Goal: Find specific page/section: Find specific page/section

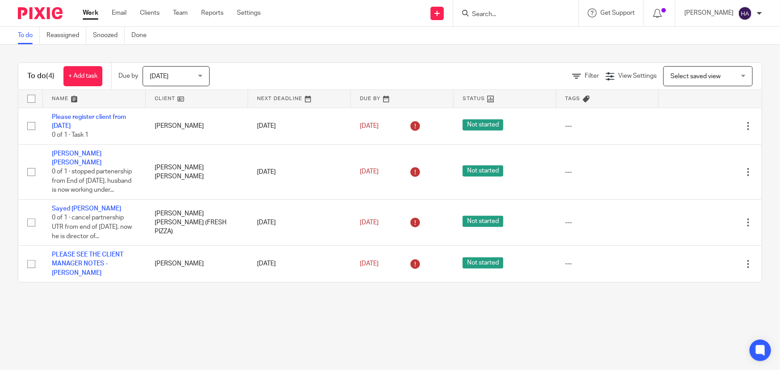
click at [497, 12] on input "Search" at bounding box center [511, 15] width 80 height 8
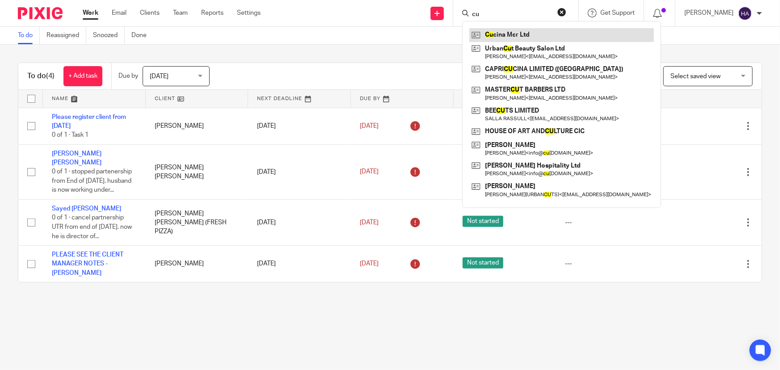
type input "cu"
click at [547, 34] on link at bounding box center [562, 34] width 185 height 13
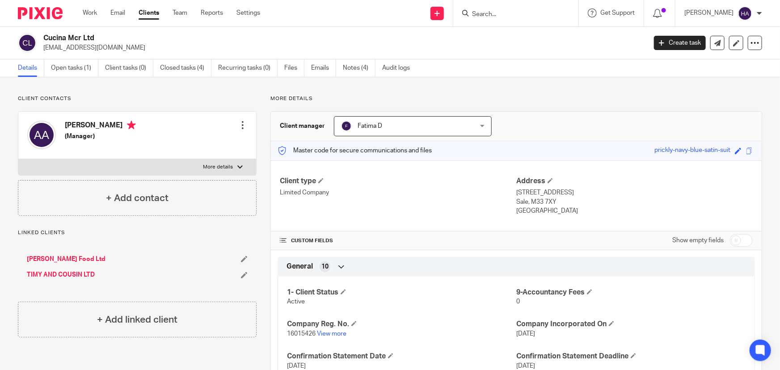
click at [229, 164] on p "More details" at bounding box center [218, 167] width 30 height 7
click at [18, 159] on input "More details" at bounding box center [18, 159] width 0 height 0
checkbox input "true"
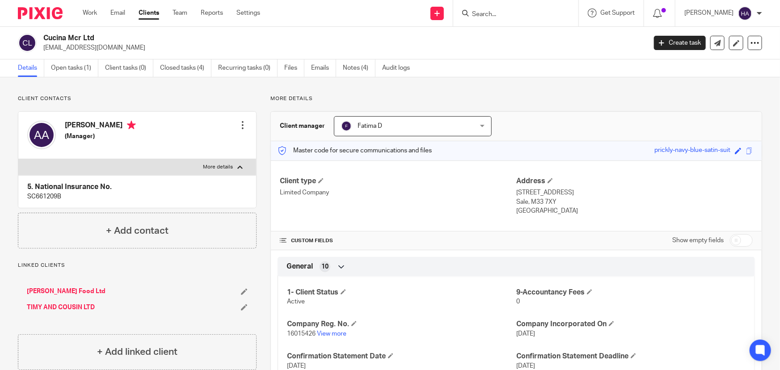
click at [81, 305] on link "TIMY AND COUSIN LTD" at bounding box center [61, 307] width 68 height 9
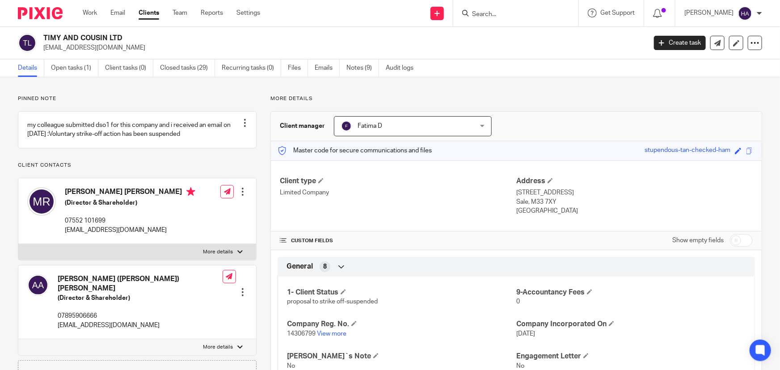
scroll to position [40, 0]
